Goal: Task Accomplishment & Management: Manage account settings

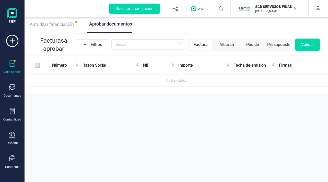
click at [276, 7] on p "SCD SERVICIOS FINANCIEROS SL" at bounding box center [275, 6] width 41 height 5
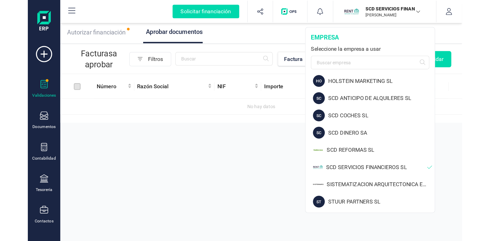
scroll to position [28, 0]
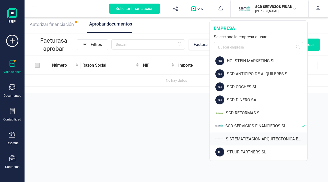
click at [252, 137] on div "SISTEMATIZACION ARQUITECTONICA EN REFORMAS SL" at bounding box center [266, 139] width 81 height 6
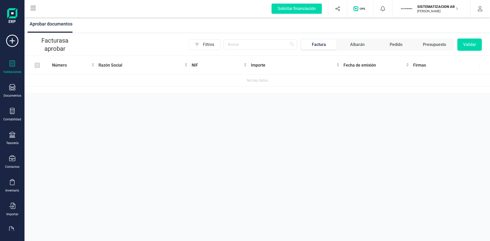
click at [9, 62] on icon at bounding box center [12, 64] width 6 height 6
click at [45, 143] on div "Aprobar documentos Facturas a aprobar Filtros Factura Albarán Pedido Presupuest…" at bounding box center [258, 120] width 466 height 241
click at [392, 7] on p "SISTEMATIZACION ARQUITECTONICA EN REFORMAS SL" at bounding box center [437, 6] width 41 height 5
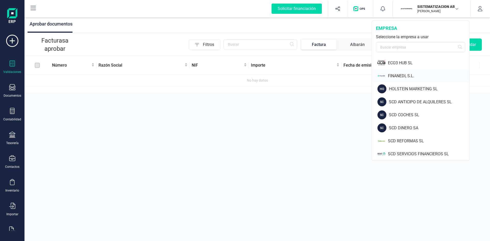
click at [392, 74] on div "FINANEDI, S.L." at bounding box center [428, 76] width 81 height 6
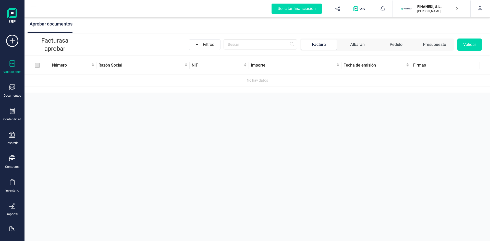
click at [9, 68] on div "Validaciones" at bounding box center [12, 68] width 20 height 14
click at [63, 25] on span "Aprobar documentos" at bounding box center [51, 23] width 43 height 5
click at [293, 144] on div "Aprobar documentos Facturas a aprobar Filtros Factura Albarán Pedido Presupuest…" at bounding box center [258, 120] width 466 height 241
click at [392, 6] on p "FINANEDI, S.L." at bounding box center [437, 6] width 41 height 5
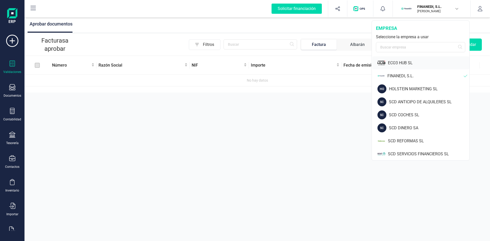
click at [392, 61] on div "ECO3 HUB SL" at bounding box center [428, 63] width 81 height 6
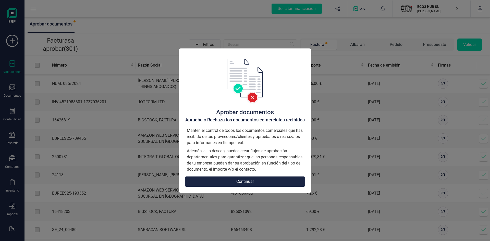
click at [273, 182] on button "Continuar" at bounding box center [245, 182] width 121 height 10
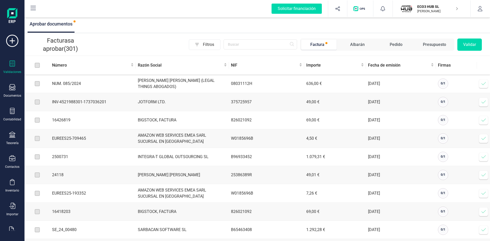
click at [392, 84] on span at bounding box center [484, 84] width 10 height 10
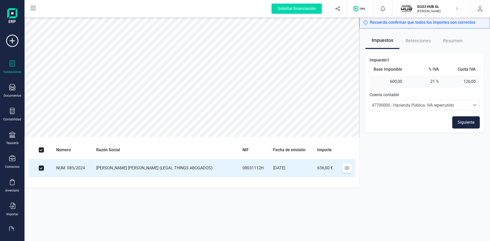
click at [392, 40] on span "Retenciones" at bounding box center [418, 41] width 25 height 16
click at [392, 38] on span "Resumen" at bounding box center [452, 41] width 19 height 16
click at [392, 119] on button "Siguiente" at bounding box center [466, 122] width 28 height 12
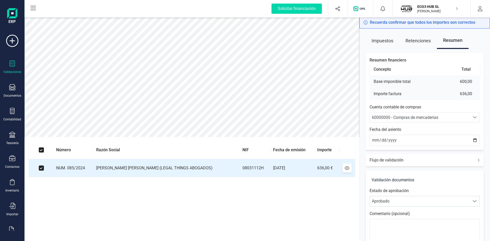
click at [392, 159] on div "Flujo de validación" at bounding box center [425, 160] width 118 height 12
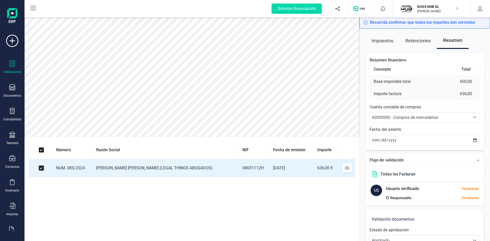
click at [392, 159] on div "Flujo de validación" at bounding box center [425, 160] width 118 height 12
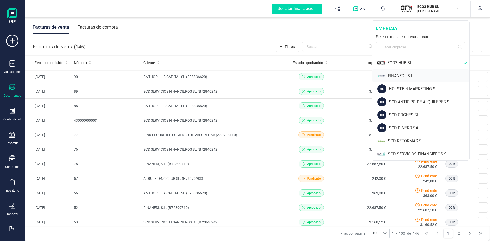
click at [402, 75] on div "FINANEDI, S.L." at bounding box center [428, 76] width 81 height 6
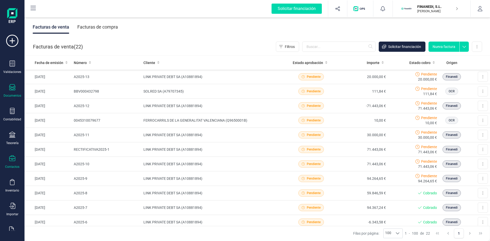
click at [14, 161] on icon at bounding box center [12, 158] width 6 height 6
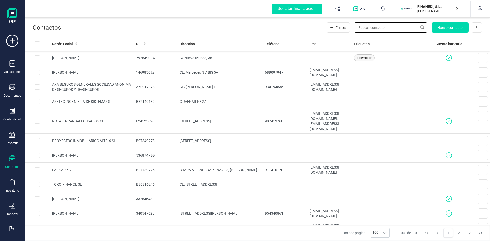
click at [368, 29] on input "text" at bounding box center [391, 27] width 74 height 10
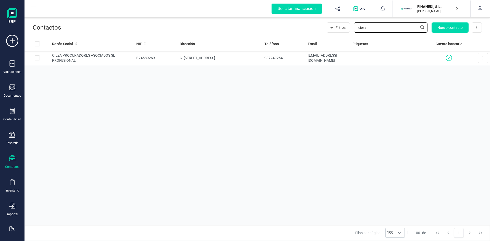
type input "cieza"
click at [94, 56] on td "CIEZA PROCURADORES ASOCIADOS SL PROFESIONAL" at bounding box center [92, 58] width 84 height 15
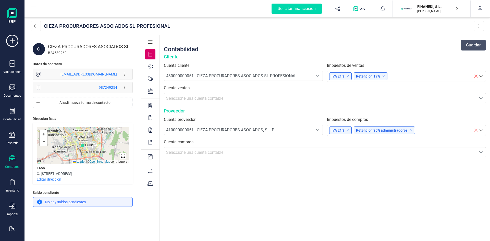
click at [152, 157] on icon at bounding box center [150, 156] width 5 height 5
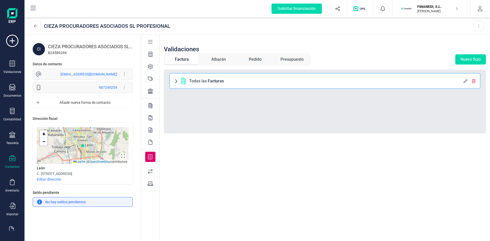
click at [175, 81] on span at bounding box center [176, 81] width 4 height 4
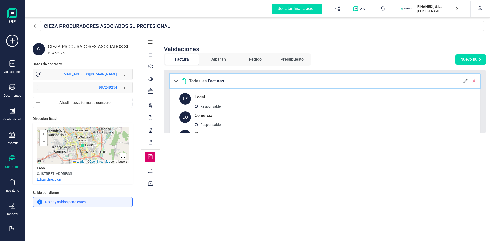
click at [464, 81] on icon at bounding box center [466, 81] width 4 height 4
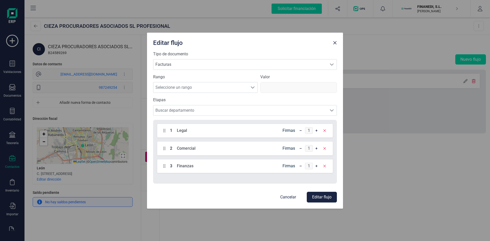
click at [287, 199] on p "Cancelar" at bounding box center [288, 197] width 16 height 6
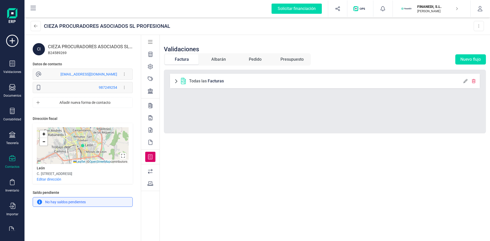
click at [426, 7] on p "FINANEDI, S.L." at bounding box center [437, 6] width 41 height 5
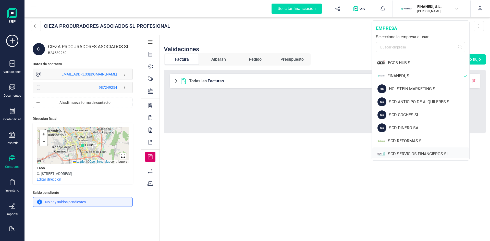
click at [403, 154] on div "SCD SERVICIOS FINANCIEROS SL" at bounding box center [428, 154] width 81 height 6
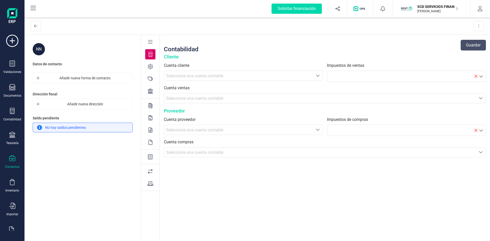
click at [11, 160] on icon at bounding box center [12, 158] width 6 height 6
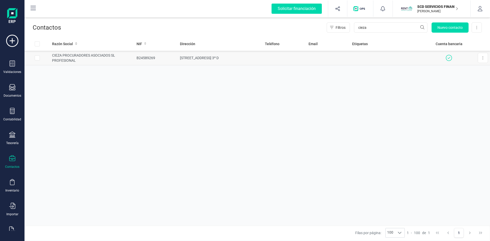
click at [85, 55] on td "CIEZA PROCURADORES ASOCIADOS SL PROFESIONAL" at bounding box center [92, 58] width 85 height 15
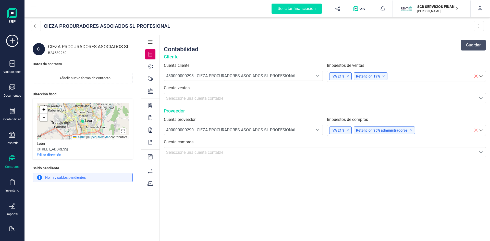
click at [149, 156] on icon at bounding box center [150, 156] width 5 height 5
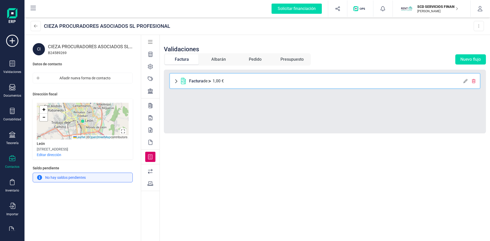
click at [466, 80] on icon at bounding box center [466, 81] width 4 height 4
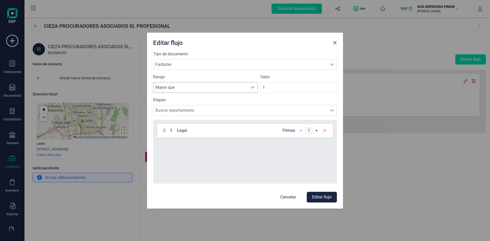
click at [253, 88] on span at bounding box center [253, 88] width 4 height 4
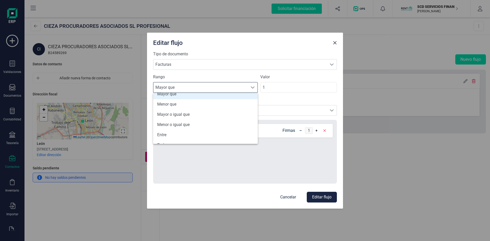
scroll to position [25, 0]
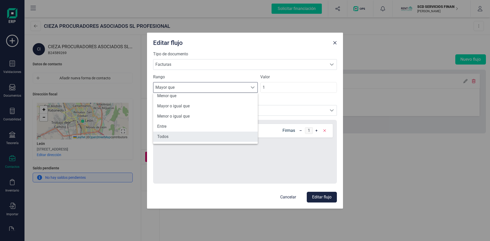
click at [163, 136] on li "Todos" at bounding box center [205, 137] width 105 height 10
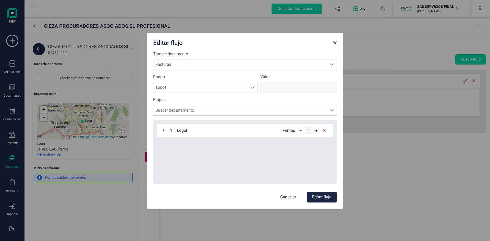
click at [190, 110] on span "Buscar departamento" at bounding box center [240, 110] width 174 height 10
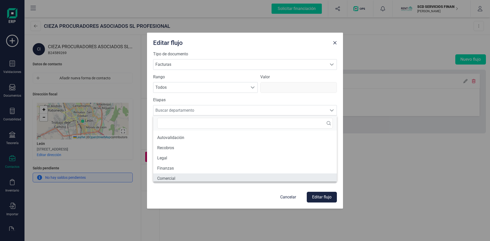
click at [171, 178] on li "Comercial" at bounding box center [245, 179] width 184 height 10
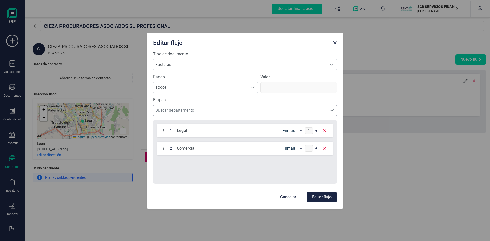
click at [190, 109] on span "Buscar departamento" at bounding box center [240, 110] width 174 height 10
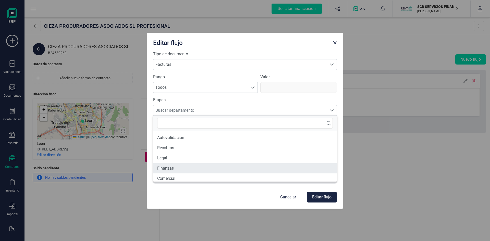
click at [177, 167] on li "Finanzas" at bounding box center [245, 168] width 184 height 10
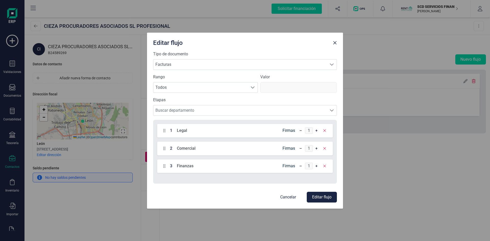
click at [320, 197] on button "Editar flujo" at bounding box center [322, 197] width 30 height 11
click at [325, 149] on icon at bounding box center [325, 149] width 4 height 4
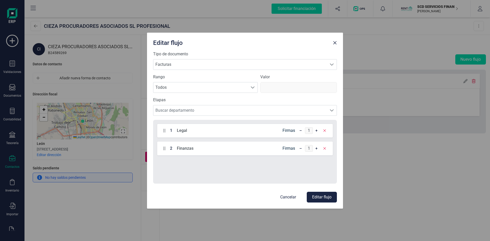
click at [320, 197] on button "Editar flujo" at bounding box center [322, 197] width 30 height 11
click at [292, 197] on p "Cancelar" at bounding box center [288, 197] width 16 height 6
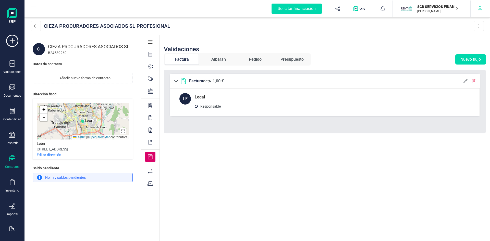
click at [480, 6] on button "button" at bounding box center [480, 9] width 19 height 16
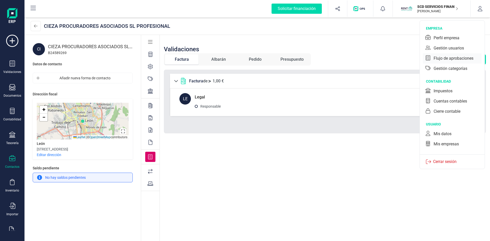
click at [448, 55] on div "Flujo de aprobaciones" at bounding box center [454, 58] width 40 height 6
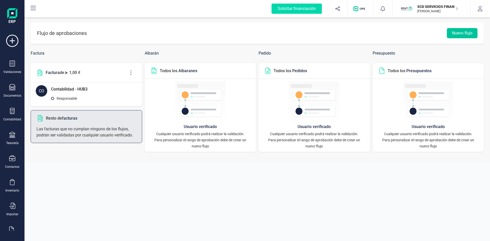
click at [462, 31] on button "Nuevo flujo" at bounding box center [462, 33] width 31 height 10
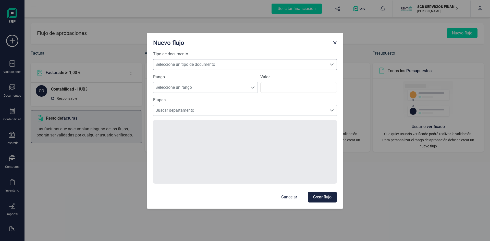
click at [205, 63] on span "Seleccione un tipo de documento" at bounding box center [240, 64] width 174 height 10
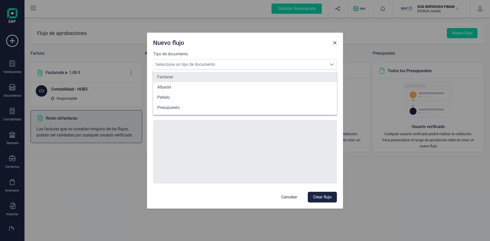
click at [176, 78] on li "Facturas" at bounding box center [245, 77] width 184 height 10
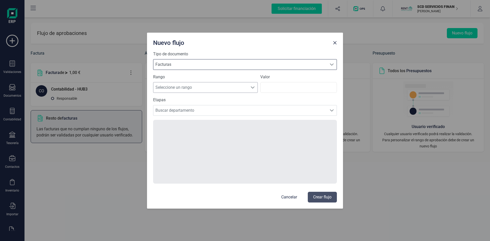
click at [182, 87] on span "Seleccione un rango" at bounding box center [200, 87] width 94 height 10
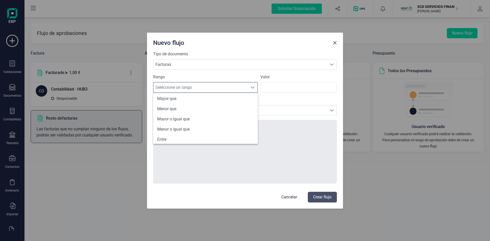
scroll to position [25, 0]
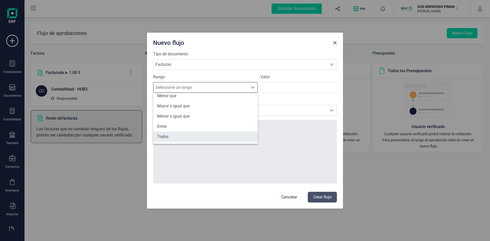
click at [215, 139] on li "Todos" at bounding box center [205, 137] width 105 height 10
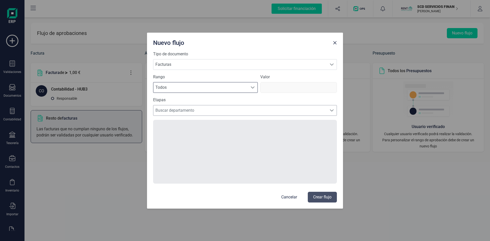
click at [239, 111] on span "Buscar departamento" at bounding box center [240, 110] width 174 height 10
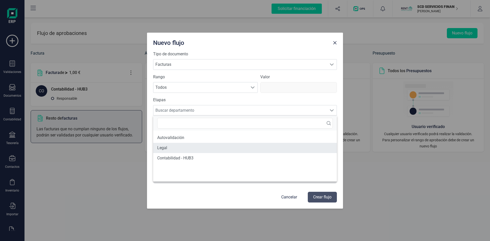
click at [178, 147] on li "Legal" at bounding box center [245, 148] width 184 height 10
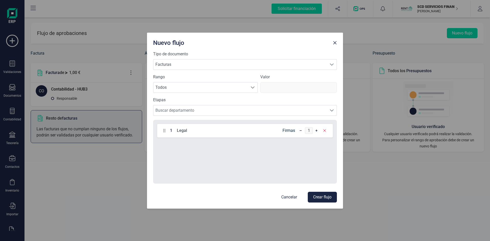
click at [324, 196] on button "Crear flujo" at bounding box center [322, 197] width 29 height 11
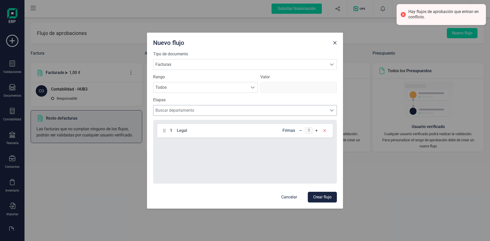
click at [210, 108] on span "Buscar departamento" at bounding box center [240, 110] width 174 height 10
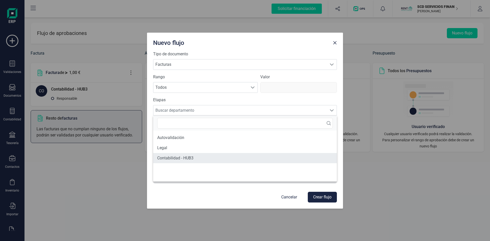
click at [195, 159] on li "Contabilidad - HUB3" at bounding box center [245, 158] width 184 height 10
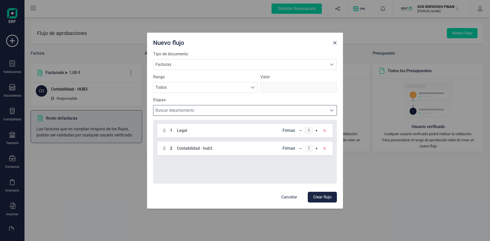
click at [321, 196] on button "Crear flujo" at bounding box center [322, 197] width 29 height 11
click at [291, 196] on p "Cancelar" at bounding box center [289, 197] width 16 height 6
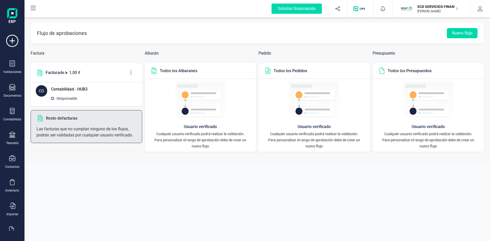
click at [132, 71] on icon at bounding box center [131, 73] width 10 height 6
click at [147, 97] on span "Eliminar flujo" at bounding box center [154, 98] width 37 height 4
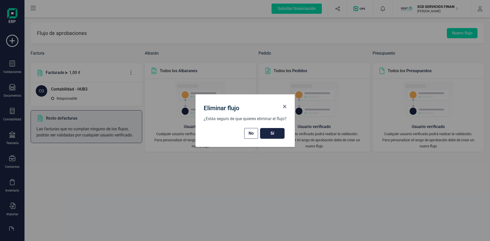
click at [272, 133] on span "Sí" at bounding box center [272, 133] width 14 height 6
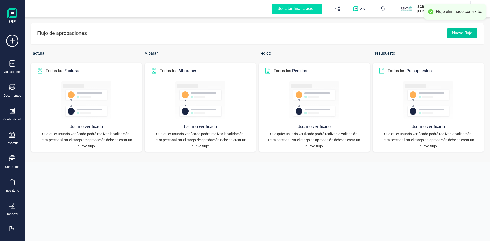
click at [459, 31] on button "Nuevo flujo" at bounding box center [462, 33] width 31 height 10
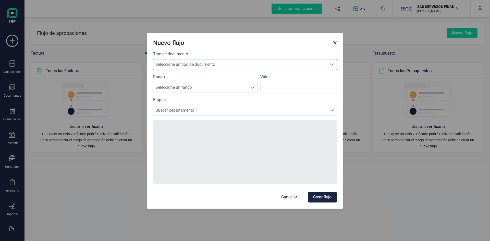
click at [208, 63] on span "Seleccione un tipo de documento" at bounding box center [240, 64] width 174 height 10
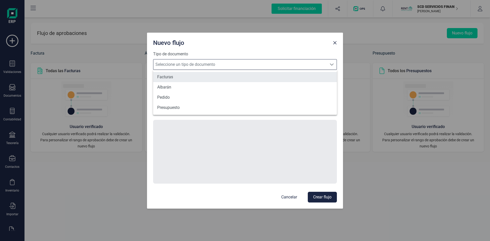
click at [165, 77] on li "Facturas" at bounding box center [245, 77] width 184 height 10
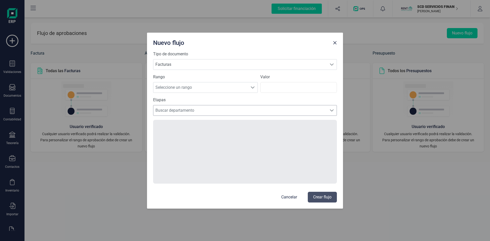
click at [176, 110] on span "Buscar departamento" at bounding box center [240, 110] width 174 height 10
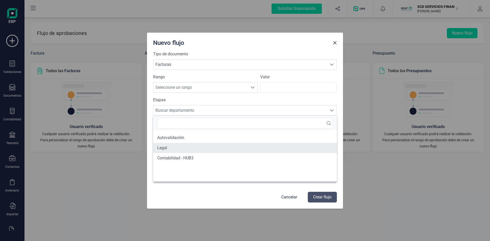
click at [171, 147] on li "Legal" at bounding box center [245, 148] width 184 height 10
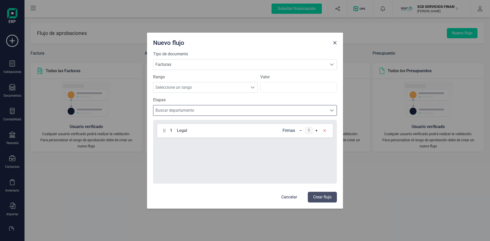
click at [218, 109] on span "Buscar departamento" at bounding box center [240, 110] width 174 height 10
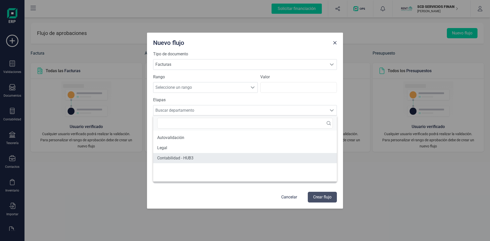
click at [191, 158] on li "Contabilidad - HUB3" at bounding box center [245, 158] width 184 height 10
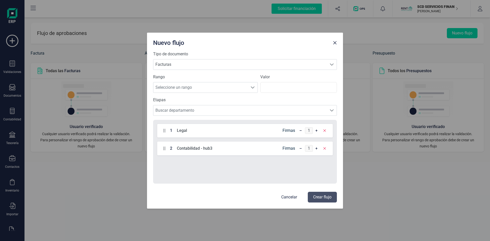
click at [188, 128] on div "1 Legal Firmas 1" at bounding box center [245, 131] width 176 height 14
click at [290, 197] on p "Cancelar" at bounding box center [289, 197] width 16 height 6
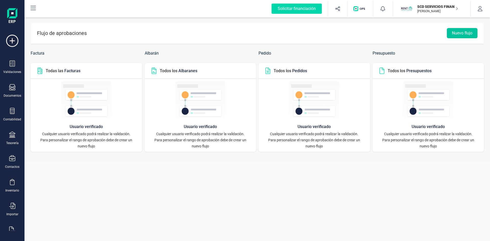
click at [461, 31] on button "Nuevo flujo" at bounding box center [462, 33] width 31 height 10
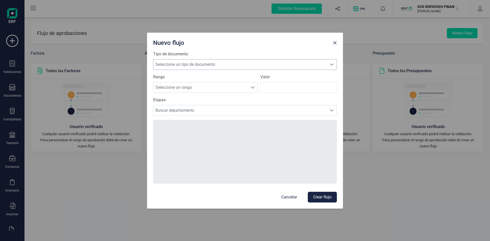
click at [177, 67] on span "Seleccione un tipo de documento" at bounding box center [240, 64] width 174 height 10
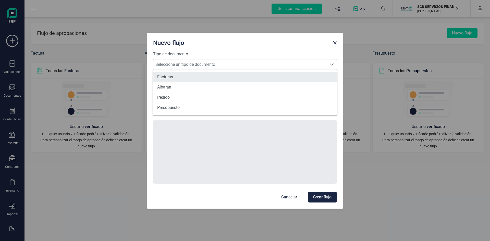
click at [170, 78] on li "Facturas" at bounding box center [245, 77] width 184 height 10
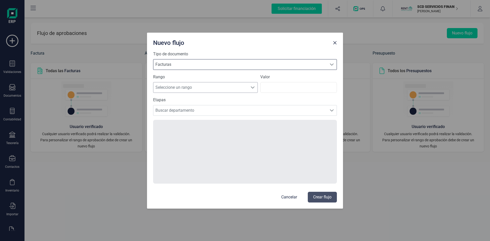
click at [174, 88] on span "Seleccione un rango" at bounding box center [200, 87] width 94 height 10
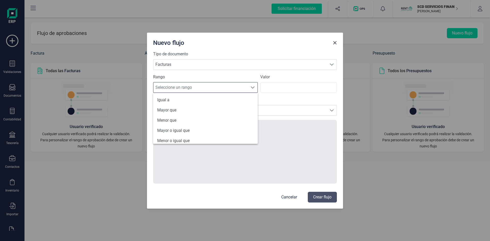
scroll to position [25, 0]
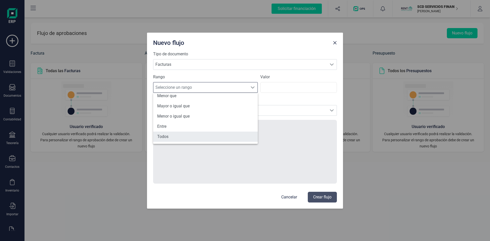
click at [217, 134] on li "Todos" at bounding box center [205, 137] width 105 height 10
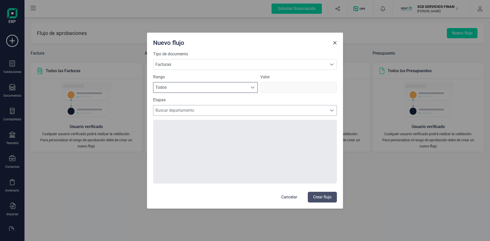
click at [206, 109] on span "Buscar departamento" at bounding box center [240, 110] width 174 height 10
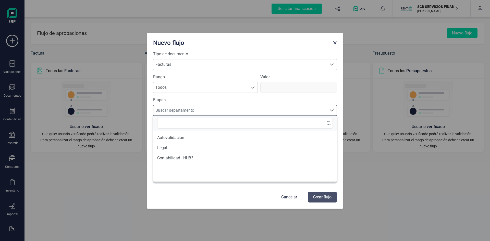
scroll to position [3, 22]
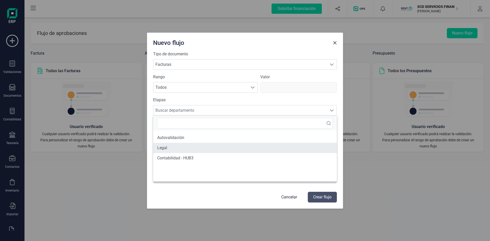
click at [163, 148] on li "Legal" at bounding box center [245, 148] width 184 height 10
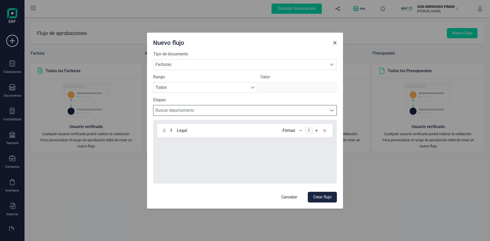
click at [168, 110] on span "Buscar departamento" at bounding box center [240, 110] width 174 height 10
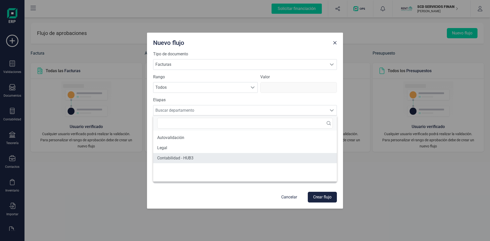
click at [173, 158] on li "Contabilidad - HUB3" at bounding box center [245, 158] width 184 height 10
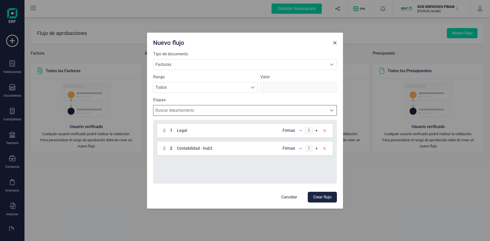
click at [321, 198] on button "Crear flujo" at bounding box center [322, 197] width 29 height 11
click at [284, 195] on p "Cancelar" at bounding box center [289, 197] width 16 height 6
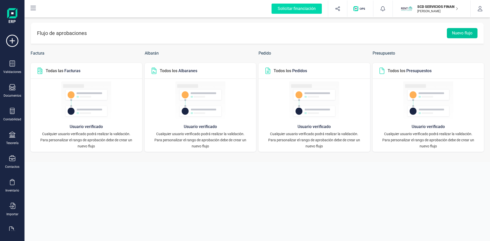
click at [463, 32] on button "Nuevo flujo" at bounding box center [462, 33] width 31 height 10
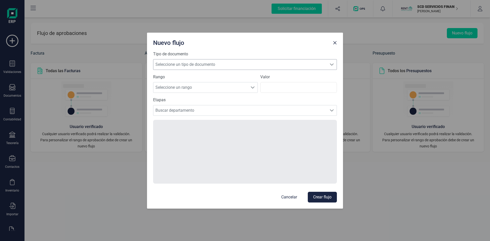
click at [290, 64] on span "Seleccione un tipo de documento" at bounding box center [240, 64] width 174 height 10
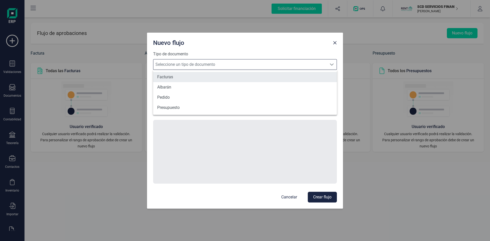
click at [171, 74] on li "Facturas" at bounding box center [245, 77] width 184 height 10
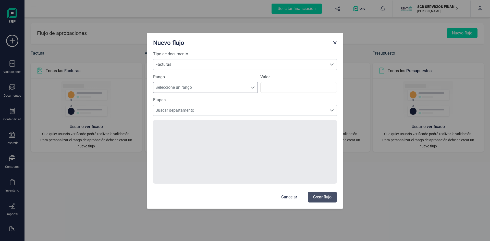
click at [253, 88] on span at bounding box center [253, 88] width 4 height 4
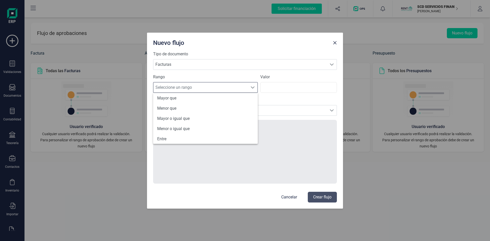
scroll to position [25, 0]
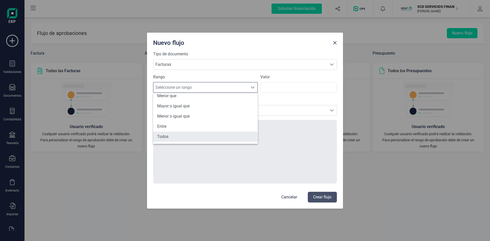
click at [203, 140] on li "Todos" at bounding box center [205, 137] width 105 height 10
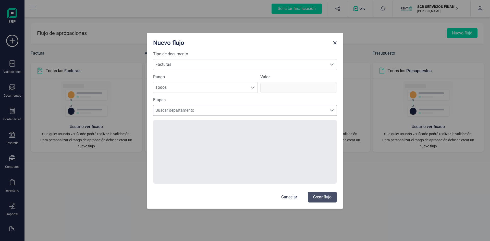
click at [198, 109] on span "Buscar departamento" at bounding box center [240, 110] width 174 height 10
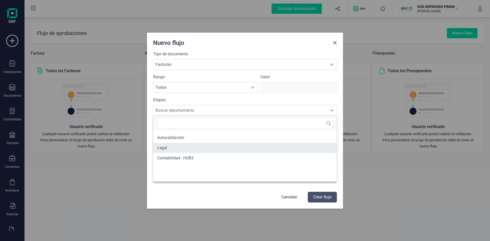
click at [177, 149] on li "Legal" at bounding box center [245, 148] width 184 height 10
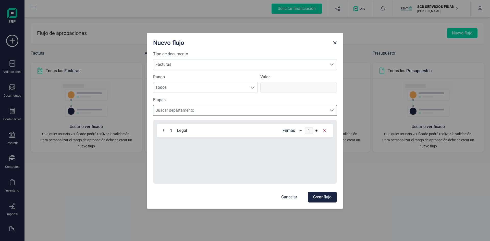
click at [197, 110] on span "Buscar departamento" at bounding box center [240, 110] width 174 height 10
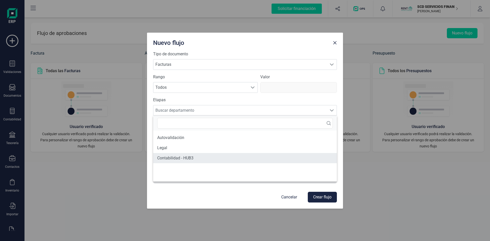
click at [187, 159] on li "Contabilidad - HUB3" at bounding box center [245, 158] width 184 height 10
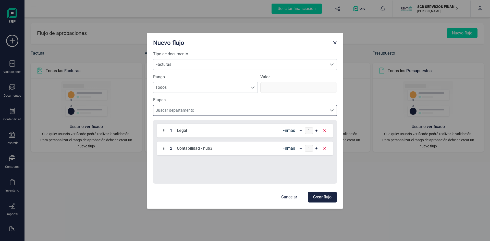
click at [317, 196] on button "Crear flujo" at bounding box center [322, 197] width 29 height 11
click at [283, 196] on p "Cancelar" at bounding box center [289, 197] width 16 height 6
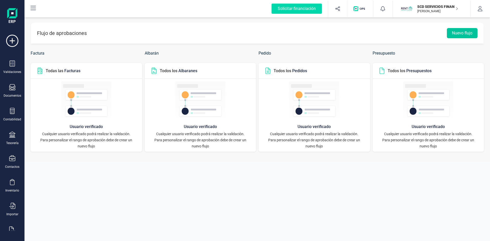
click at [454, 32] on button "Nuevo flujo" at bounding box center [462, 33] width 31 height 10
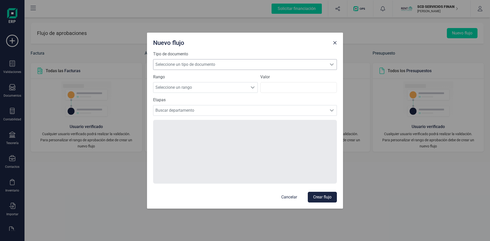
click at [238, 66] on span "Seleccione un tipo de documento" at bounding box center [240, 64] width 174 height 10
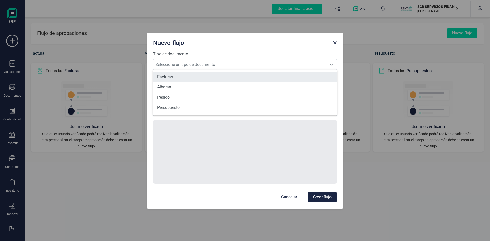
click at [235, 78] on li "Facturas" at bounding box center [245, 77] width 184 height 10
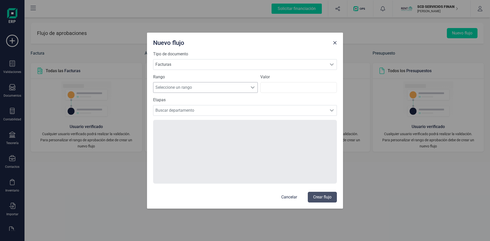
click at [242, 88] on span "Seleccione un rango" at bounding box center [200, 87] width 94 height 10
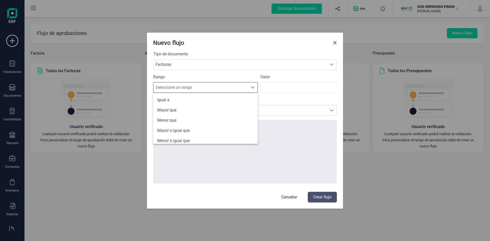
scroll to position [25, 0]
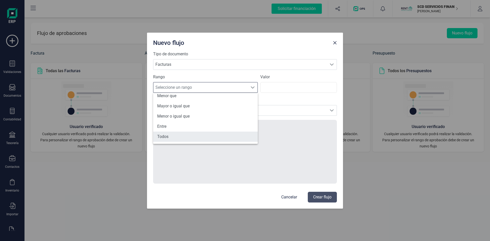
click at [232, 135] on li "Todos" at bounding box center [205, 137] width 105 height 10
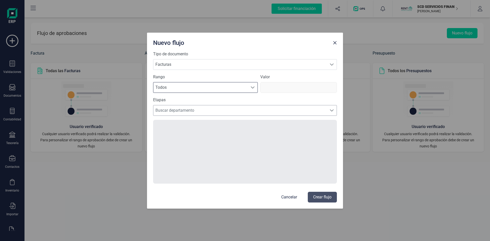
click at [243, 108] on span "Buscar departamento" at bounding box center [240, 110] width 174 height 10
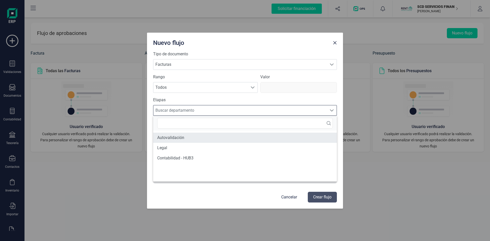
scroll to position [3, 22]
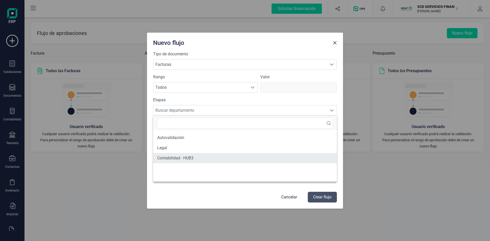
click at [211, 157] on li "Contabilidad - HUB3" at bounding box center [245, 158] width 184 height 10
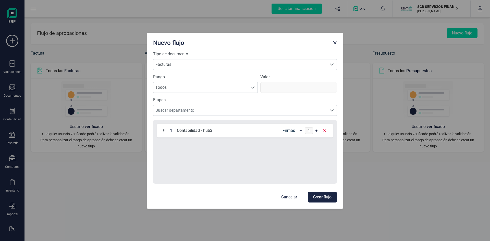
click at [325, 200] on button "Crear flujo" at bounding box center [322, 197] width 29 height 11
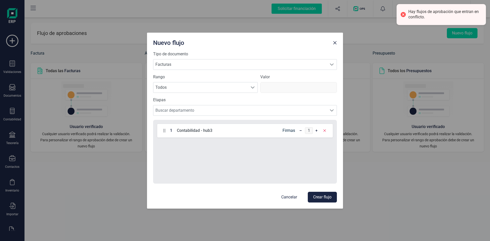
click at [279, 197] on div "Cancelar Crear flujo" at bounding box center [245, 197] width 184 height 11
click at [288, 197] on p "Cancelar" at bounding box center [289, 197] width 16 height 6
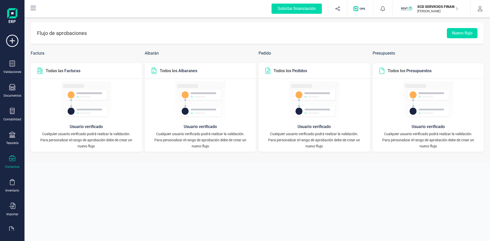
click at [12, 163] on div "Contactos" at bounding box center [12, 162] width 20 height 14
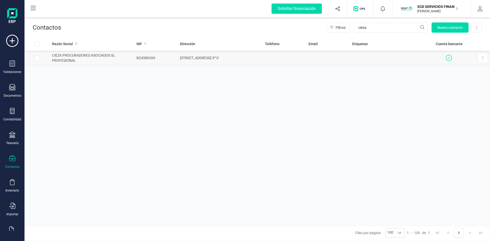
click at [76, 54] on td "CIEZA PROCURADORES ASOCIADOS SL PROFESIONAL" at bounding box center [92, 58] width 85 height 15
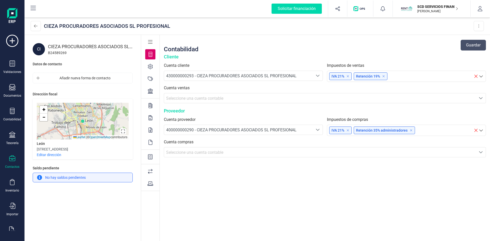
click at [150, 159] on icon at bounding box center [150, 156] width 5 height 5
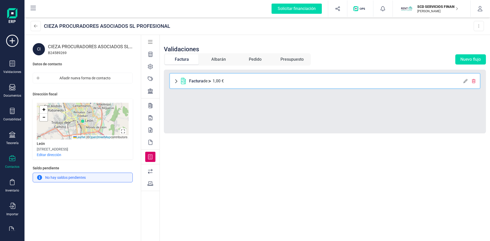
click at [476, 80] on icon at bounding box center [474, 81] width 4 height 4
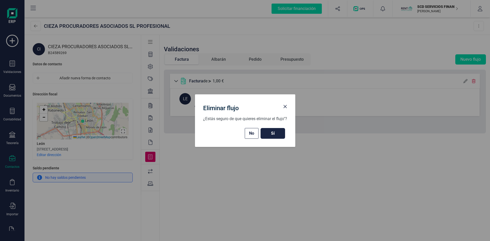
click at [269, 134] on span "Sí" at bounding box center [273, 133] width 14 height 6
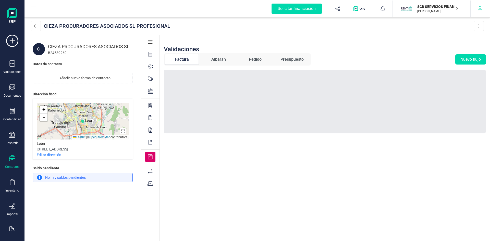
click at [479, 8] on icon "button" at bounding box center [480, 8] width 5 height 5
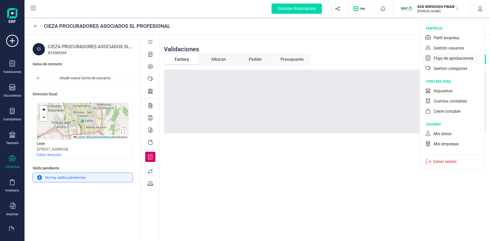
click at [445, 55] on div "Flujo de aprobaciones" at bounding box center [452, 58] width 59 height 10
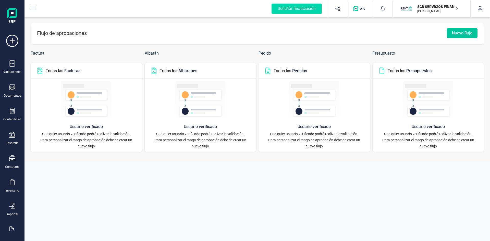
click at [464, 31] on button "Nuevo flujo" at bounding box center [462, 33] width 31 height 10
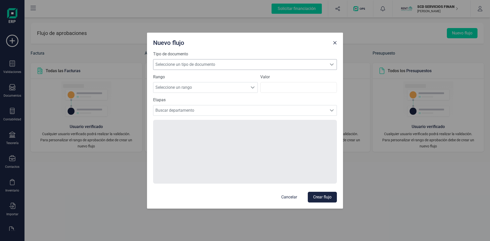
click at [206, 66] on span "Seleccione un tipo de documento" at bounding box center [240, 64] width 174 height 10
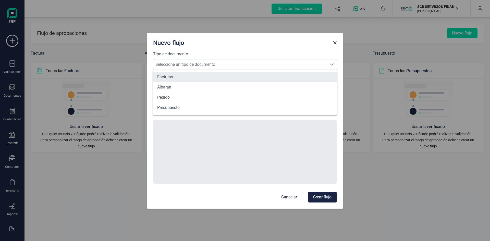
click at [175, 78] on li "Facturas" at bounding box center [245, 77] width 184 height 10
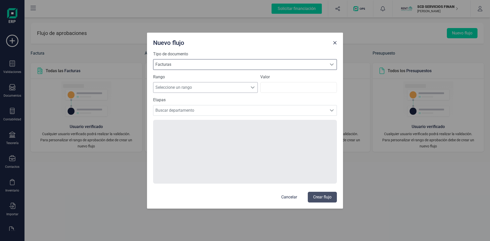
click at [174, 88] on span "Seleccione un rango" at bounding box center [200, 87] width 94 height 10
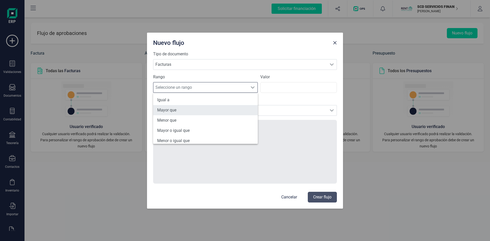
scroll to position [25, 0]
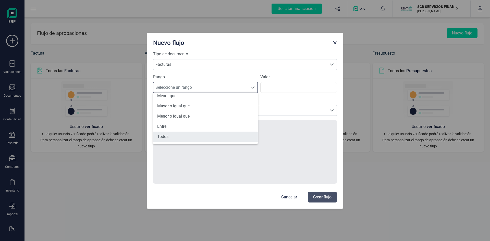
click at [185, 138] on li "Todos" at bounding box center [205, 137] width 105 height 10
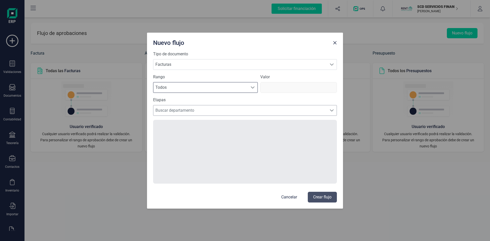
click at [196, 111] on span "Buscar departamento" at bounding box center [240, 110] width 174 height 10
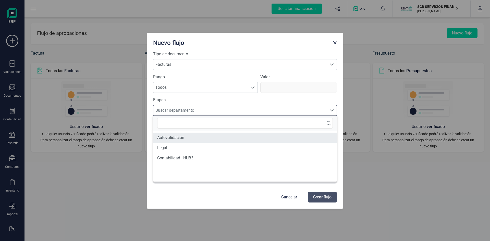
scroll to position [3, 22]
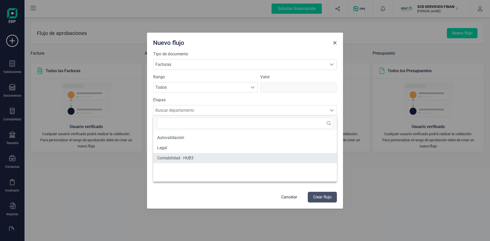
click at [180, 158] on li "Contabilidad - HUB3" at bounding box center [245, 158] width 184 height 10
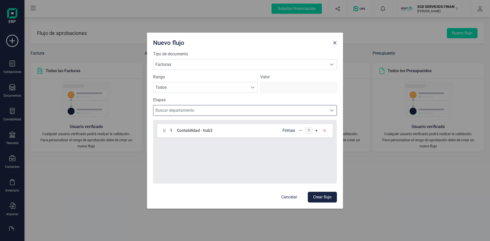
click at [323, 198] on button "Crear flujo" at bounding box center [322, 197] width 29 height 11
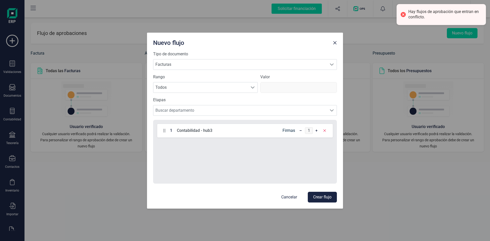
click at [323, 132] on icon at bounding box center [325, 131] width 4 height 4
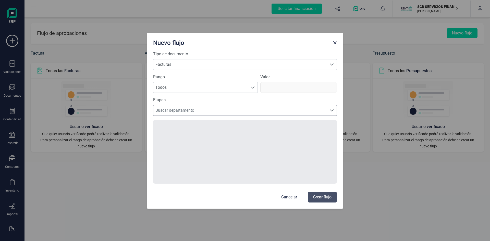
click at [232, 107] on span "Buscar departamento" at bounding box center [240, 110] width 174 height 10
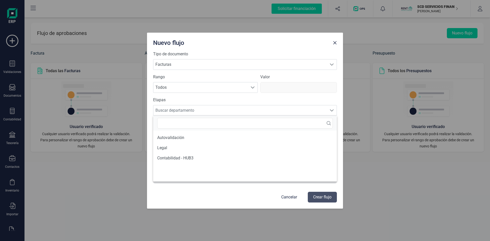
click at [288, 198] on p "Cancelar" at bounding box center [289, 197] width 16 height 6
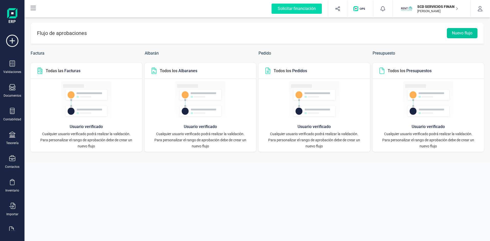
click at [465, 32] on button "Nuevo flujo" at bounding box center [462, 33] width 31 height 10
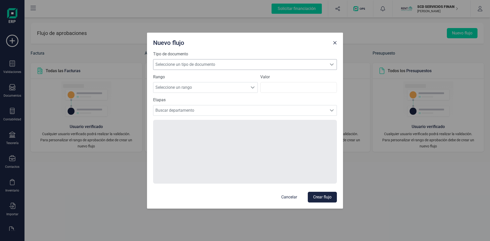
click at [200, 65] on span "Seleccione un tipo de documento" at bounding box center [240, 64] width 174 height 10
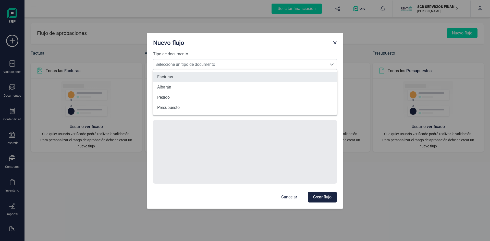
click at [186, 75] on li "Facturas" at bounding box center [245, 77] width 184 height 10
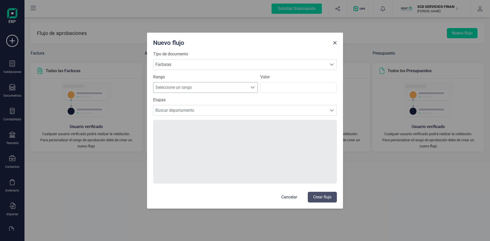
click at [177, 87] on span "Seleccione un rango" at bounding box center [200, 87] width 94 height 10
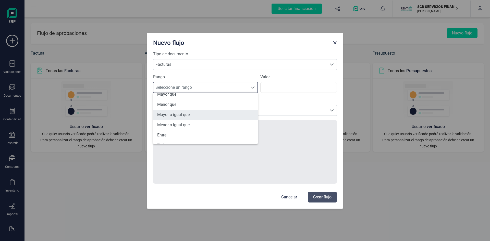
scroll to position [25, 0]
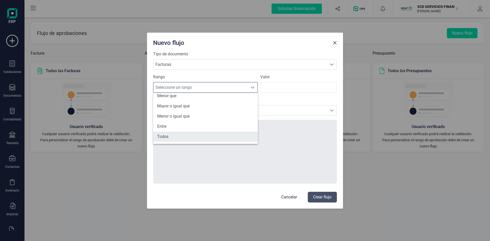
click at [180, 141] on li "Todos" at bounding box center [205, 137] width 105 height 10
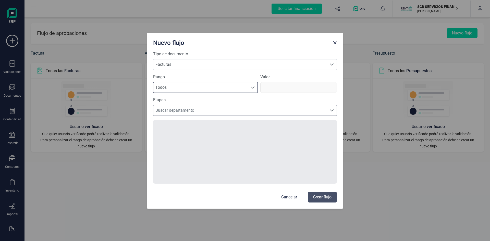
click at [201, 110] on span "Buscar departamento" at bounding box center [240, 110] width 174 height 10
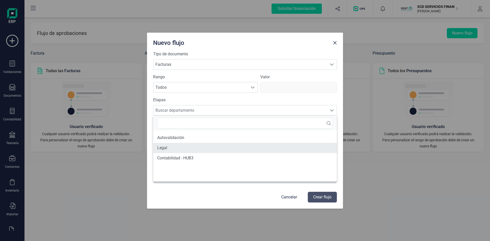
click at [170, 148] on li "Legal" at bounding box center [245, 148] width 184 height 10
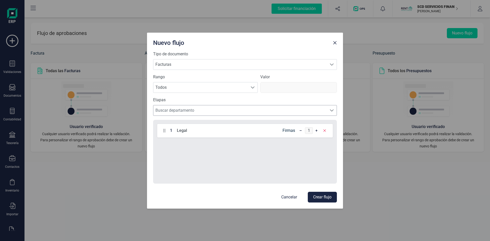
click at [232, 111] on span "Buscar departamento" at bounding box center [240, 110] width 174 height 10
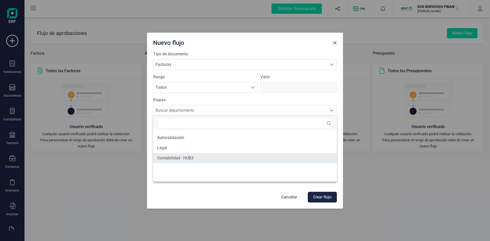
click at [202, 159] on li "Contabilidad - HUB3" at bounding box center [245, 158] width 184 height 10
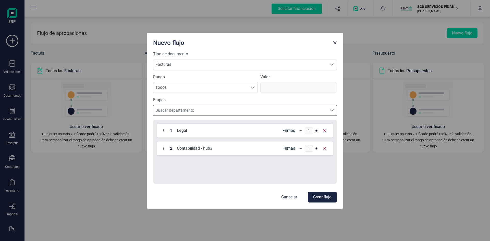
click at [165, 132] on icon at bounding box center [164, 131] width 2 height 4
click at [325, 195] on button "Crear flujo" at bounding box center [322, 197] width 29 height 11
click at [331, 198] on button "Crear flujo" at bounding box center [322, 197] width 29 height 11
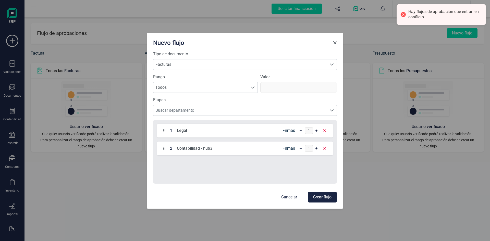
click at [335, 43] on span "Close" at bounding box center [335, 43] width 4 height 4
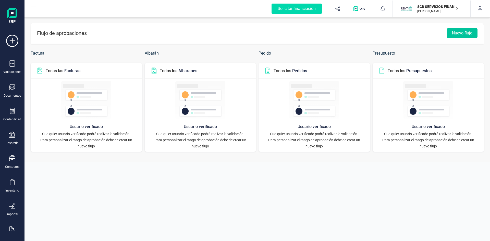
click at [464, 32] on button "Nuevo flujo" at bounding box center [462, 33] width 31 height 10
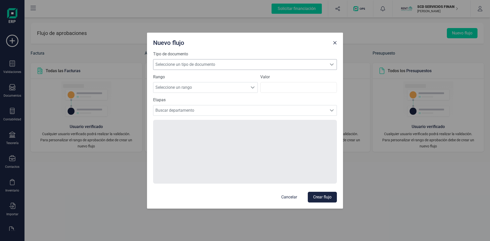
click at [235, 65] on span "Seleccione un tipo de documento" at bounding box center [240, 64] width 174 height 10
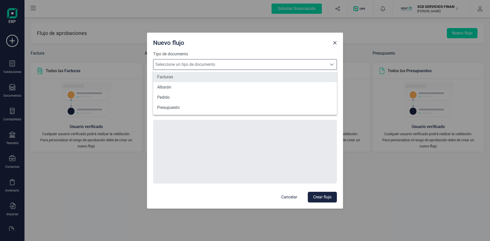
click at [208, 78] on li "Facturas" at bounding box center [245, 77] width 184 height 10
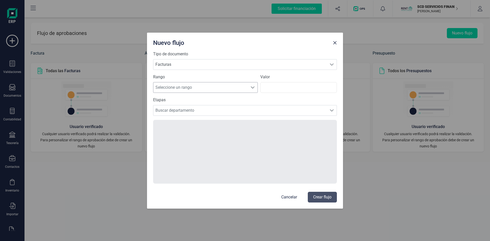
click at [181, 86] on span "Seleccione un rango" at bounding box center [200, 87] width 94 height 10
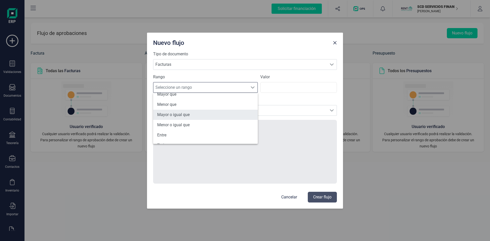
scroll to position [25, 0]
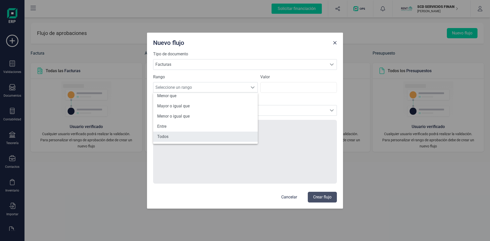
click at [216, 137] on li "Todos" at bounding box center [205, 137] width 105 height 10
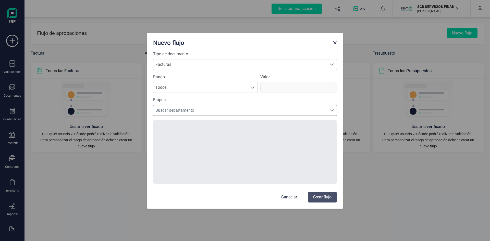
click at [212, 107] on span "Buscar departamento" at bounding box center [240, 110] width 174 height 10
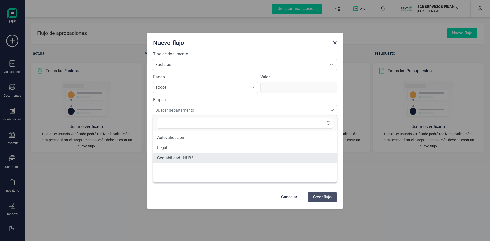
click at [196, 156] on li "Contabilidad - HUB3" at bounding box center [245, 158] width 184 height 10
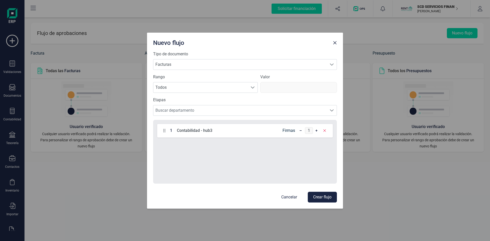
click at [327, 196] on button "Crear flujo" at bounding box center [322, 197] width 29 height 11
click at [319, 199] on button "Crear flujo" at bounding box center [322, 197] width 29 height 11
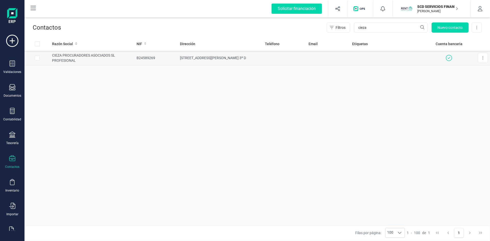
click at [217, 58] on td "[STREET_ADDRESS] 3º D" at bounding box center [220, 58] width 85 height 15
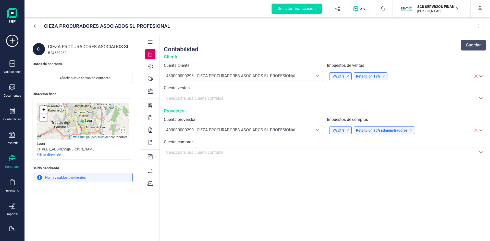
click at [149, 173] on icon at bounding box center [150, 171] width 5 height 5
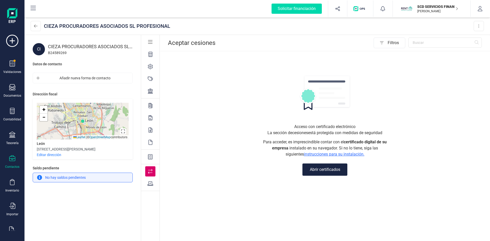
click at [151, 158] on icon at bounding box center [150, 156] width 5 height 5
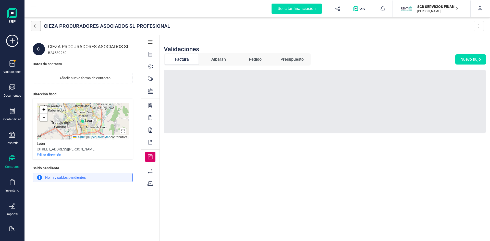
click at [37, 27] on icon at bounding box center [36, 26] width 4 height 4
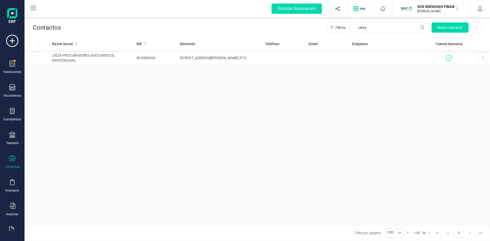
click at [108, 65] on div "Razón Social NIF Dirección Teléfono Email Etiquetas Cuenta bancaria CIEZA PROCU…" at bounding box center [258, 131] width 466 height 189
click at [111, 51] on td "CIEZA PROCURADORES ASOCIADOS SL PROFESIONAL" at bounding box center [92, 58] width 85 height 15
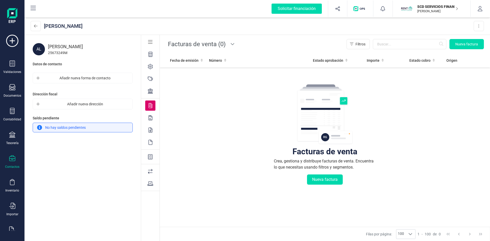
click at [151, 154] on div at bounding box center [150, 157] width 10 height 10
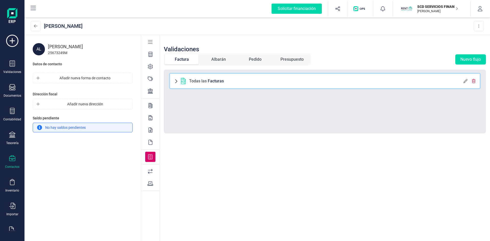
click at [176, 81] on span at bounding box center [176, 81] width 4 height 4
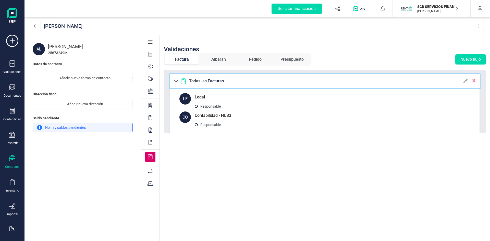
click at [472, 81] on icon at bounding box center [474, 81] width 4 height 4
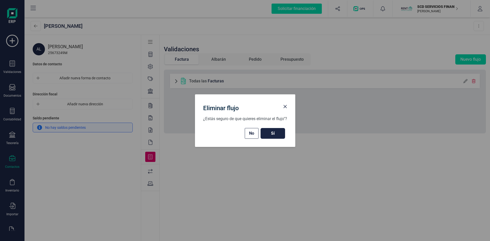
click at [272, 132] on span "Sí" at bounding box center [273, 133] width 14 height 6
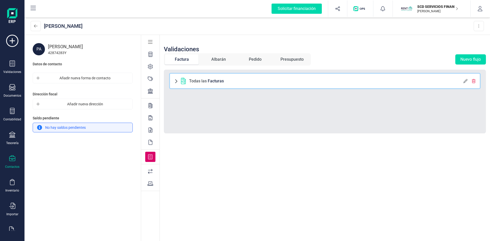
click at [174, 82] on span at bounding box center [176, 81] width 4 height 4
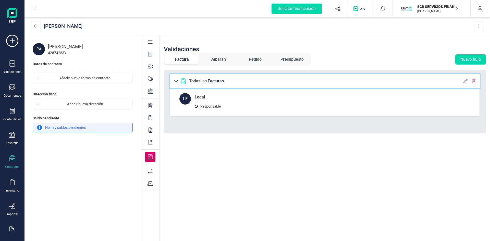
click at [476, 85] on link "Todas las Facturas" at bounding box center [325, 81] width 310 height 15
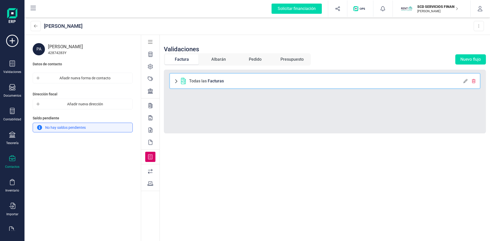
click at [474, 81] on icon at bounding box center [474, 81] width 4 height 4
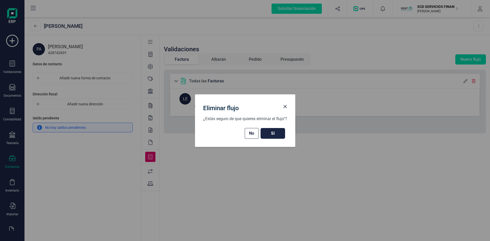
click at [268, 132] on span "Sí" at bounding box center [273, 133] width 14 height 6
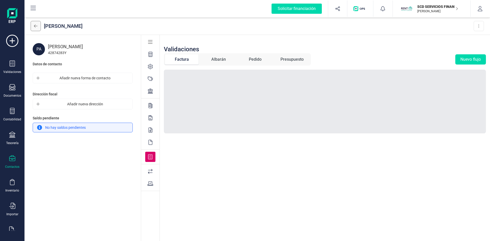
click at [35, 28] on icon at bounding box center [36, 26] width 4 height 4
drag, startPoint x: 467, startPoint y: 42, endPoint x: 472, endPoint y: 61, distance: 19.9
click at [469, 45] on div "Validaciones" at bounding box center [325, 45] width 322 height 16
click at [472, 61] on button "Nuevo flujo" at bounding box center [470, 59] width 31 height 10
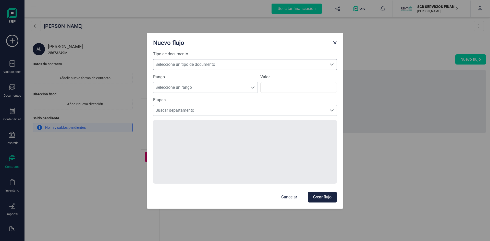
click at [229, 67] on span "Seleccione un tipo de documento" at bounding box center [240, 64] width 174 height 10
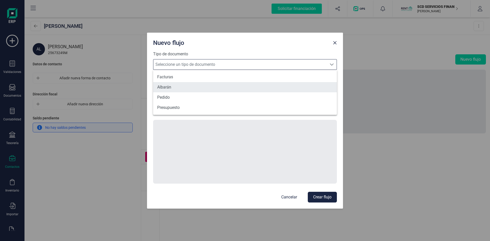
scroll to position [3, 22]
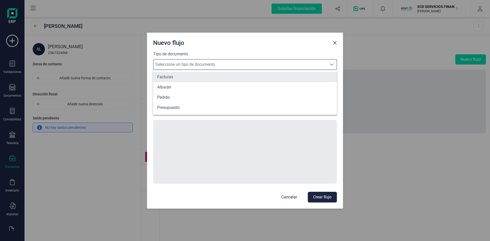
click at [164, 79] on li "Facturas" at bounding box center [245, 77] width 184 height 10
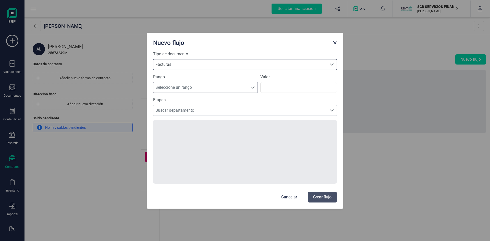
click at [185, 87] on span "Seleccione un rango" at bounding box center [200, 87] width 94 height 10
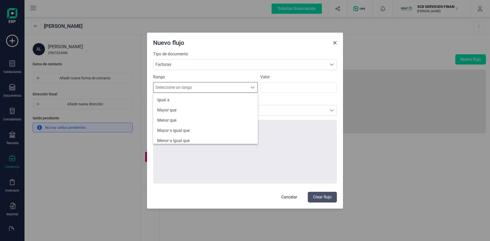
scroll to position [25, 0]
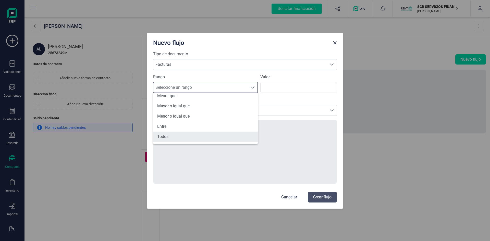
click at [192, 137] on li "Todos" at bounding box center [205, 137] width 105 height 10
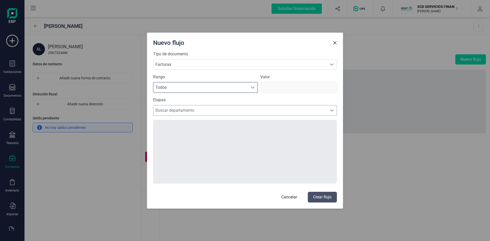
click at [230, 112] on span "Buscar departamento" at bounding box center [240, 110] width 174 height 10
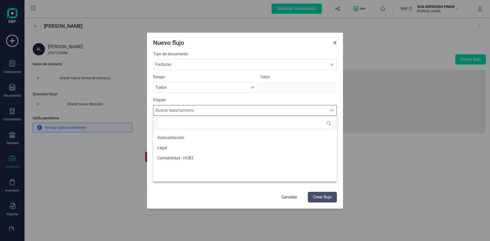
scroll to position [3, 22]
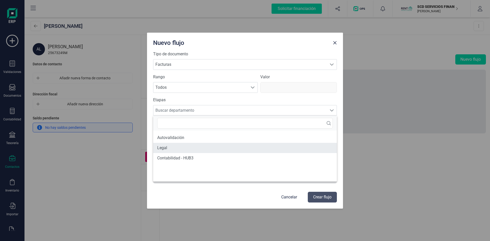
click at [207, 150] on li "Legal" at bounding box center [245, 148] width 184 height 10
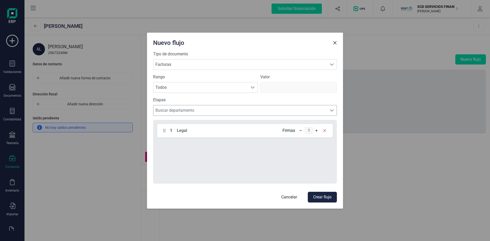
click at [240, 111] on span "Buscar departamento" at bounding box center [240, 110] width 174 height 10
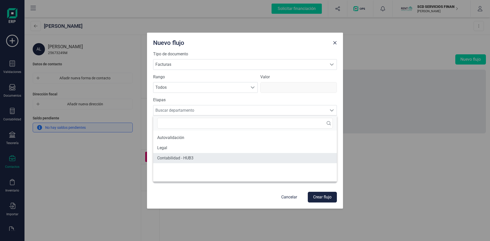
click at [202, 161] on li "Contabilidad - HUB3" at bounding box center [245, 158] width 184 height 10
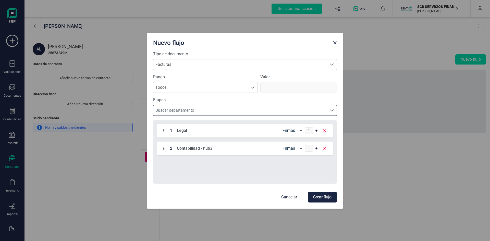
click at [334, 196] on button "Crear flujo" at bounding box center [322, 197] width 29 height 11
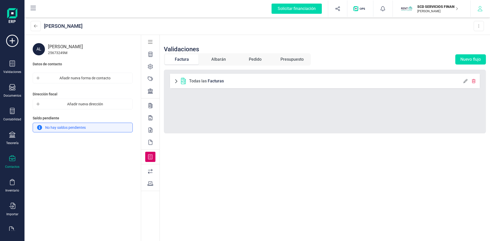
click at [485, 8] on button "button" at bounding box center [480, 9] width 19 height 16
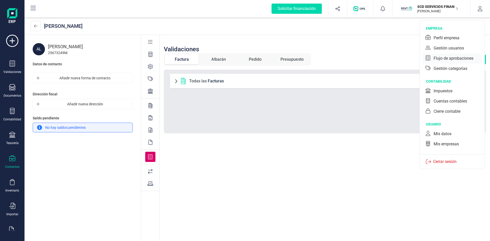
click at [451, 58] on div "Flujo de aprobaciones" at bounding box center [454, 58] width 40 height 6
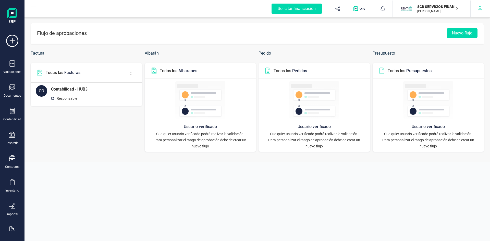
click at [477, 10] on button "button" at bounding box center [480, 9] width 19 height 16
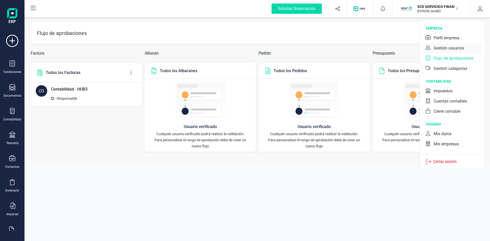
click at [445, 48] on div "Gestión usuarios" at bounding box center [449, 48] width 30 height 6
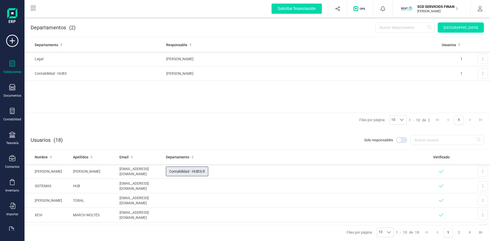
click at [13, 66] on icon at bounding box center [12, 64] width 5 height 6
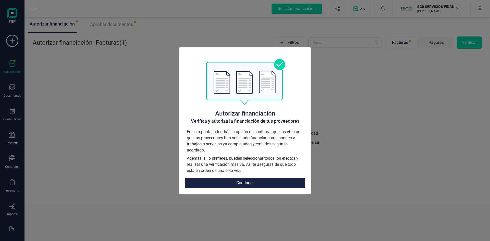
click at [299, 186] on button "Continuar" at bounding box center [245, 183] width 121 height 10
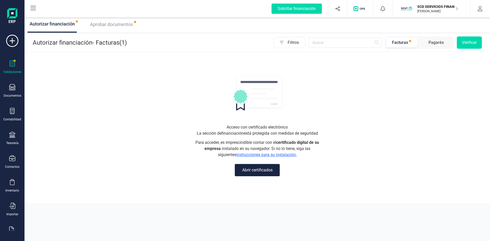
click at [127, 26] on span "Aprobar documentos" at bounding box center [111, 24] width 43 height 5
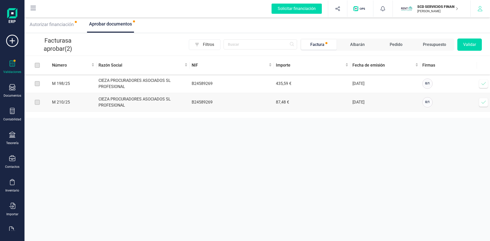
click at [485, 10] on button "button" at bounding box center [480, 9] width 19 height 16
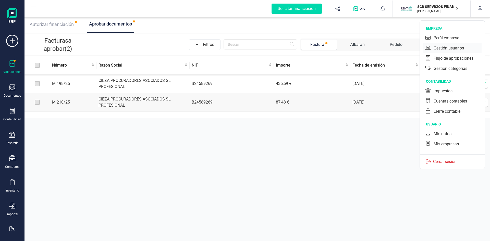
click at [451, 51] on div "Gestión usuarios" at bounding box center [449, 48] width 30 height 6
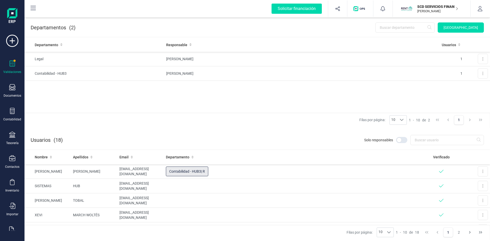
click at [13, 69] on div "Validaciones" at bounding box center [12, 68] width 20 height 14
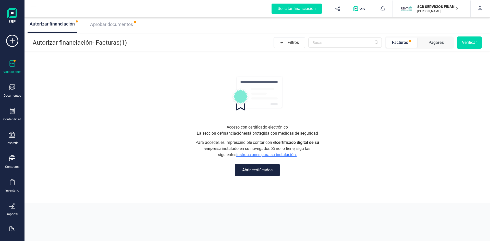
click at [113, 23] on span "Aprobar documentos" at bounding box center [111, 24] width 43 height 5
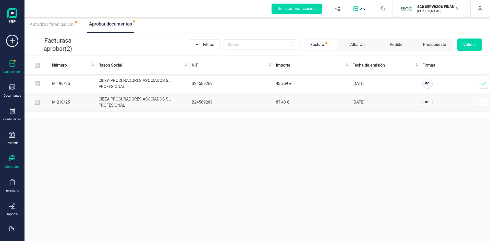
click at [14, 159] on icon at bounding box center [12, 158] width 6 height 6
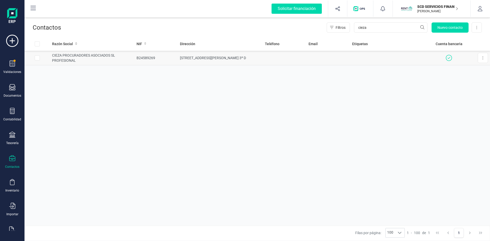
click at [174, 58] on td "B24589269" at bounding box center [157, 58] width 44 height 15
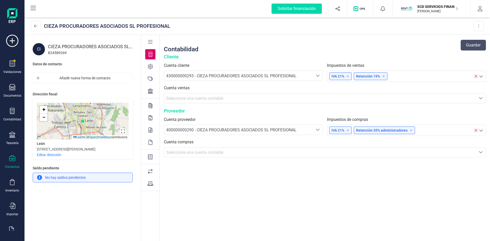
click at [143, 154] on div at bounding box center [150, 158] width 18 height 13
click at [145, 154] on div at bounding box center [150, 158] width 18 height 13
click at [146, 154] on div at bounding box center [150, 157] width 10 height 10
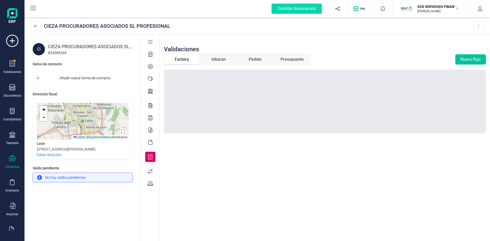
click at [460, 58] on button "Nuevo flujo" at bounding box center [470, 59] width 31 height 10
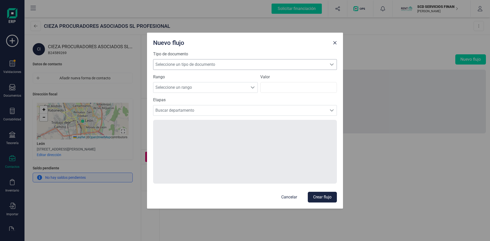
click at [331, 63] on span at bounding box center [332, 65] width 4 height 4
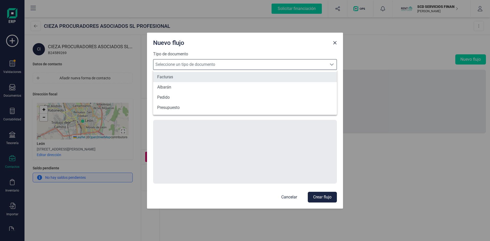
click at [199, 76] on li "Facturas" at bounding box center [245, 77] width 184 height 10
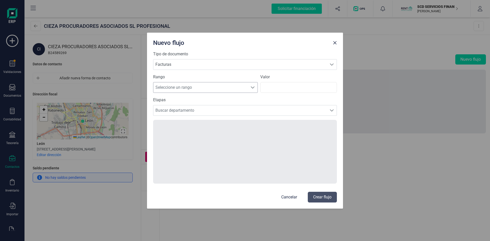
click at [211, 88] on span "Seleccione un rango" at bounding box center [200, 87] width 94 height 10
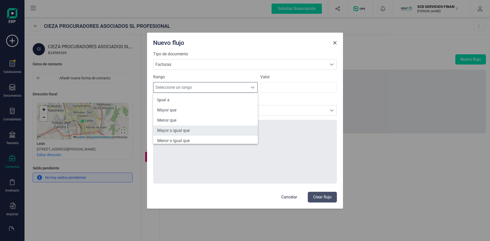
scroll to position [25, 0]
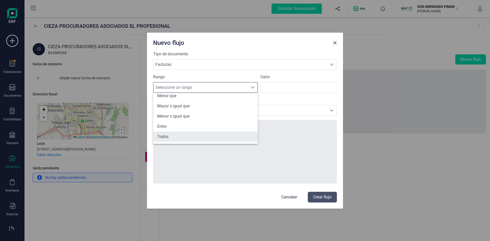
click at [177, 133] on li "Todos" at bounding box center [205, 137] width 105 height 10
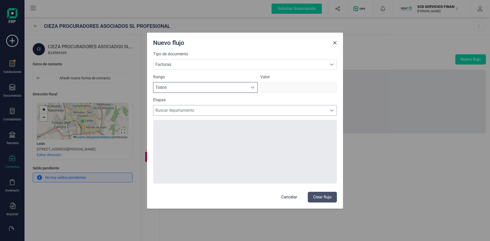
click at [198, 111] on span "Buscar departamento" at bounding box center [240, 110] width 174 height 10
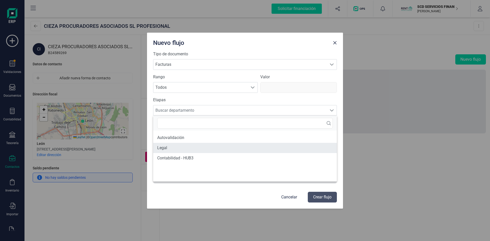
click at [182, 145] on li "Legal" at bounding box center [245, 148] width 184 height 10
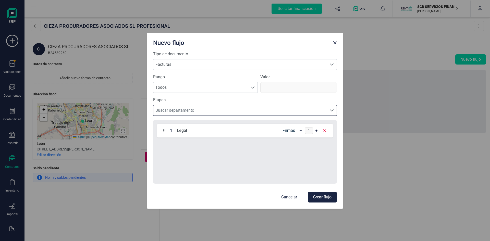
click at [202, 114] on span "Buscar departamento" at bounding box center [240, 110] width 174 height 10
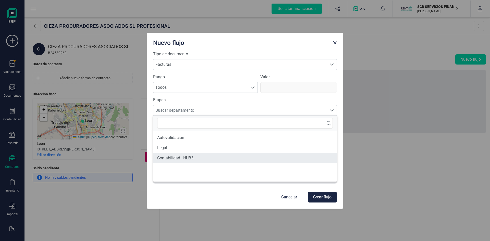
click at [192, 156] on li "Contabilidad - HUB3" at bounding box center [245, 158] width 184 height 10
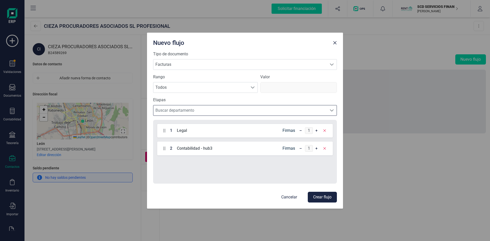
click at [323, 196] on button "Crear flujo" at bounding box center [322, 197] width 29 height 11
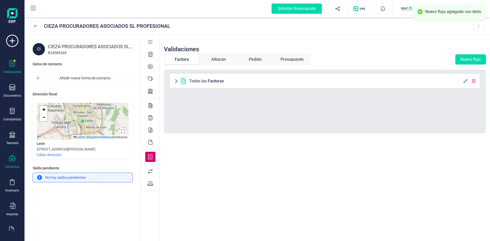
click at [15, 64] on div "Validaciones" at bounding box center [12, 68] width 20 height 14
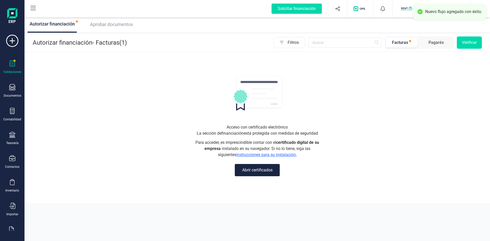
click at [125, 26] on span "Aprobar documentos" at bounding box center [111, 24] width 43 height 5
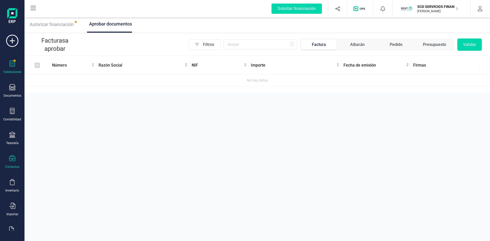
click at [11, 159] on icon at bounding box center [12, 158] width 6 height 6
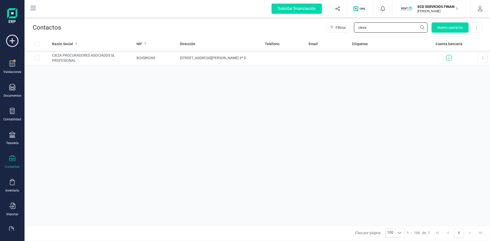
drag, startPoint x: 378, startPoint y: 28, endPoint x: 314, endPoint y: 30, distance: 64.1
click at [315, 30] on div "Filtros cieza Nuevo contacto Exportar Excel" at bounding box center [271, 27] width 421 height 10
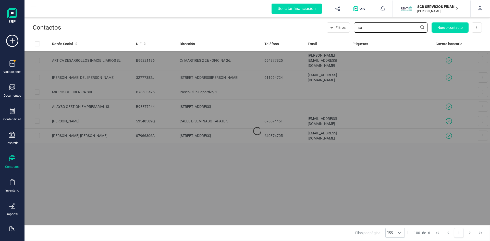
type input "s"
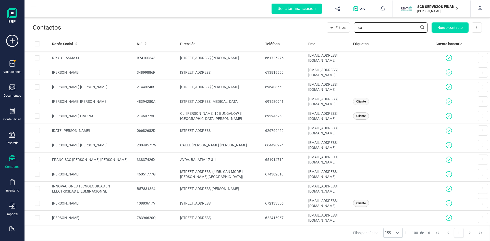
type input "c"
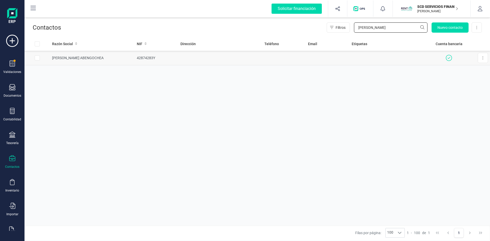
type input "[PERSON_NAME]"
click at [87, 58] on td "[PERSON_NAME] ABENGOCHEA" at bounding box center [92, 58] width 85 height 15
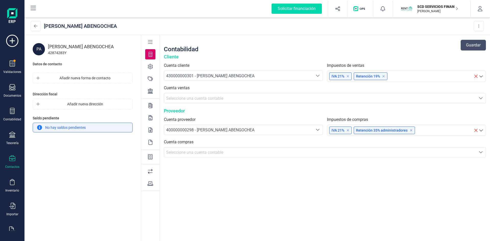
click at [150, 157] on icon at bounding box center [150, 156] width 5 height 5
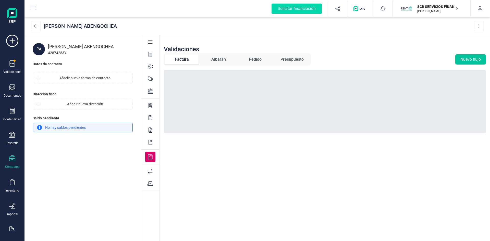
click at [472, 58] on button "Nuevo flujo" at bounding box center [470, 59] width 31 height 10
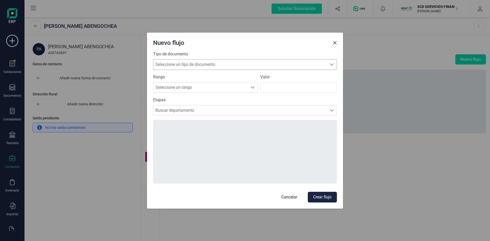
click at [267, 64] on span "Seleccione un tipo de documento" at bounding box center [240, 64] width 174 height 10
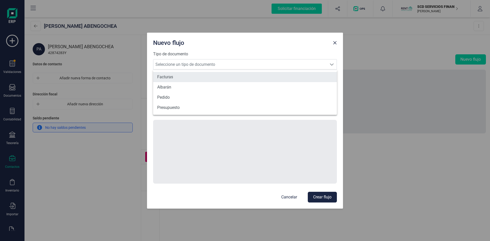
click at [221, 77] on li "Facturas" at bounding box center [245, 77] width 184 height 10
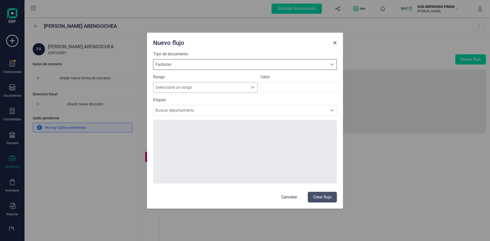
click at [233, 89] on span "Seleccione un rango" at bounding box center [200, 87] width 94 height 10
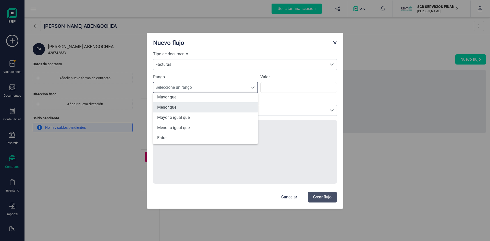
scroll to position [25, 0]
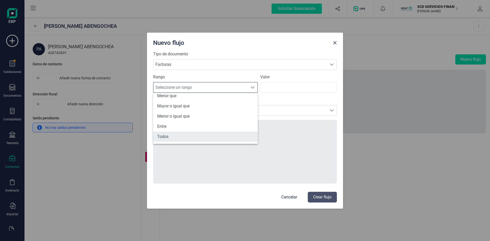
click at [197, 136] on li "Todos" at bounding box center [205, 137] width 105 height 10
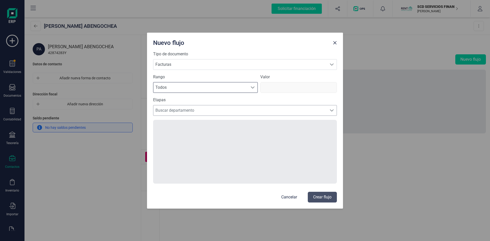
click at [186, 112] on span "Buscar departamento" at bounding box center [240, 110] width 174 height 10
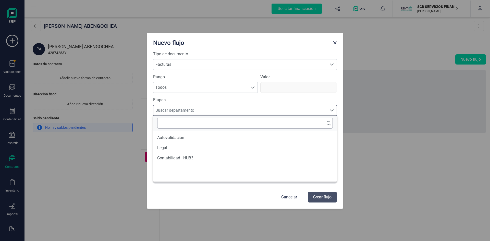
scroll to position [3, 22]
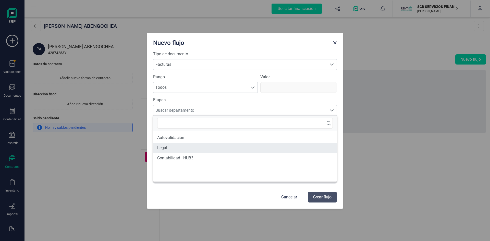
click at [169, 147] on li "Legal" at bounding box center [245, 148] width 184 height 10
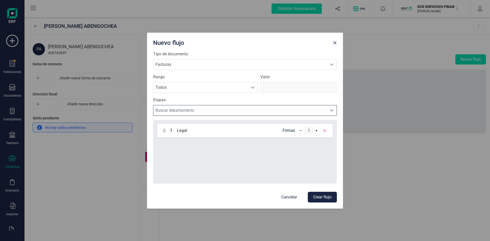
click at [192, 110] on span "Buscar departamento" at bounding box center [240, 110] width 174 height 10
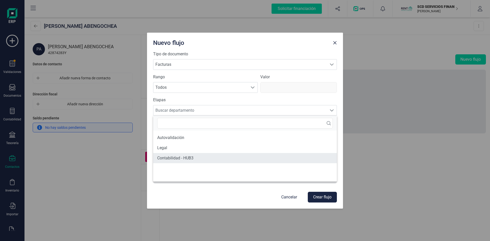
click at [178, 157] on li "Contabilidad - HUB3" at bounding box center [245, 158] width 184 height 10
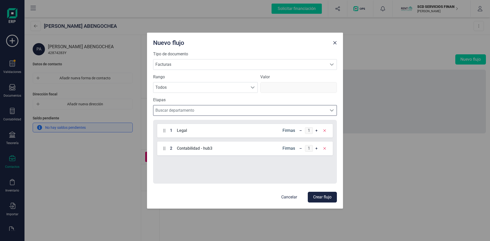
click at [326, 196] on button "Crear flujo" at bounding box center [322, 197] width 29 height 11
